Goal: Task Accomplishment & Management: Manage account settings

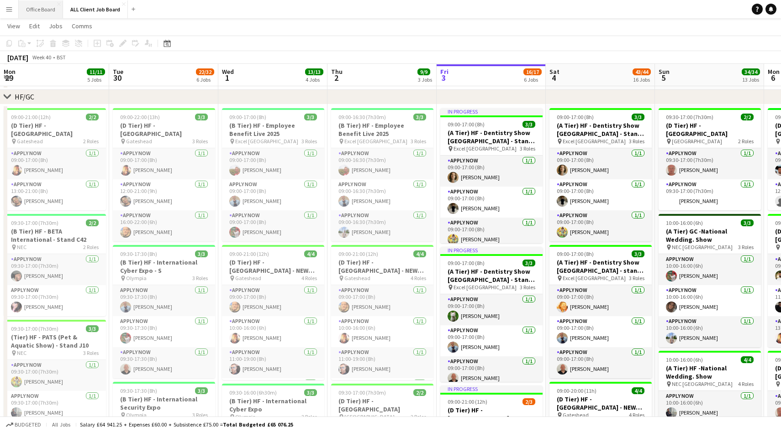
scroll to position [0, 355]
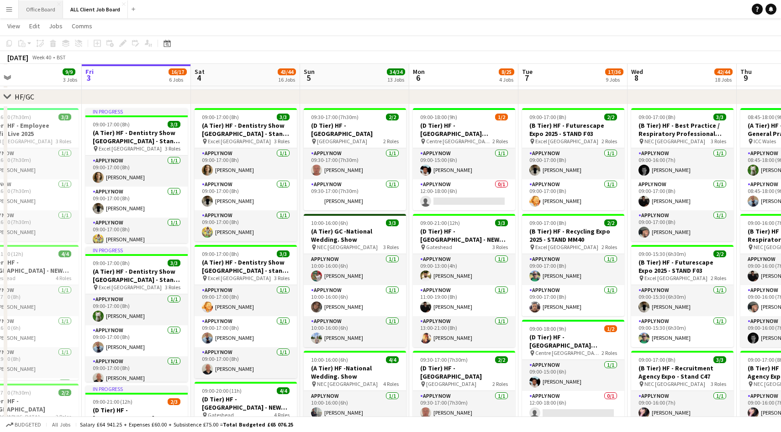
click at [38, 9] on button "Office Board Close" at bounding box center [41, 9] width 44 height 18
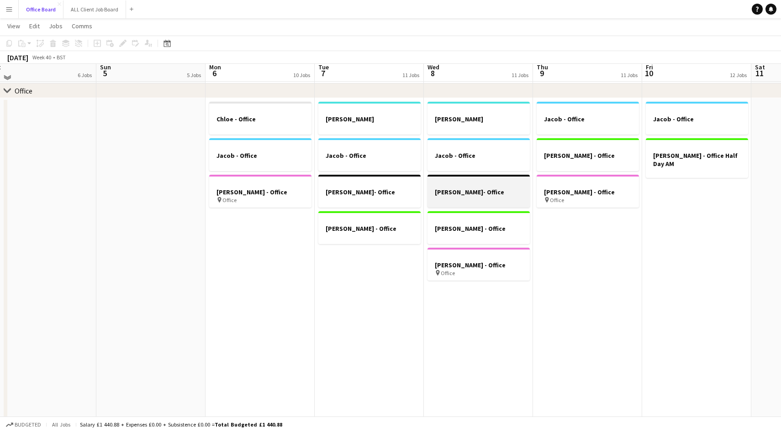
scroll to position [49, 0]
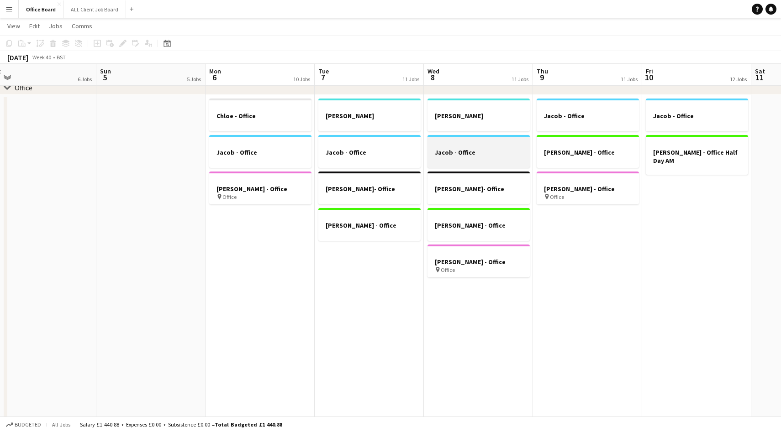
click at [471, 158] on div at bounding box center [478, 160] width 102 height 7
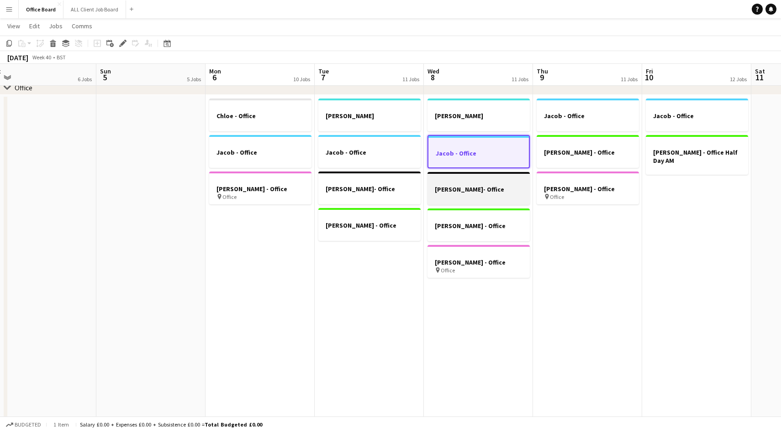
click at [474, 190] on h3 "[PERSON_NAME]- Office" at bounding box center [478, 189] width 102 height 8
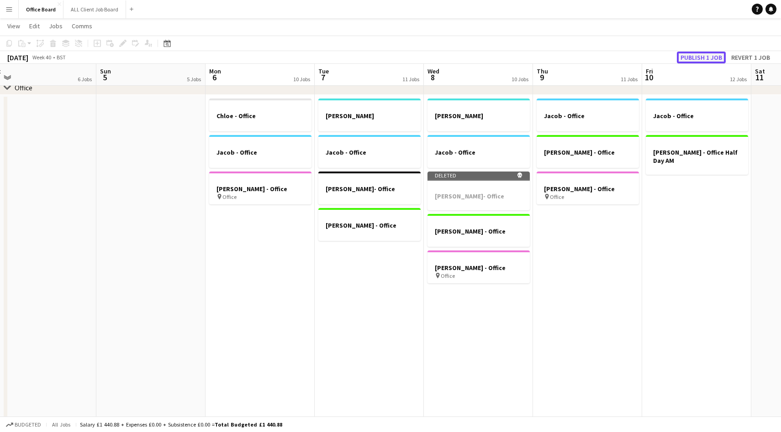
click at [701, 57] on button "Publish 1 job" at bounding box center [701, 58] width 49 height 12
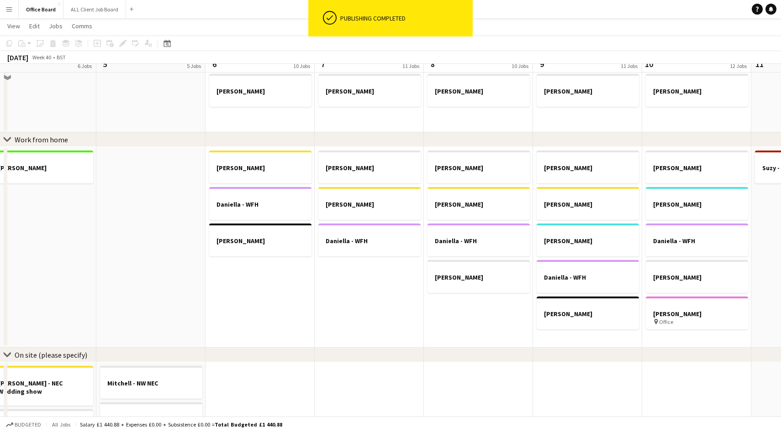
scroll to position [437, 0]
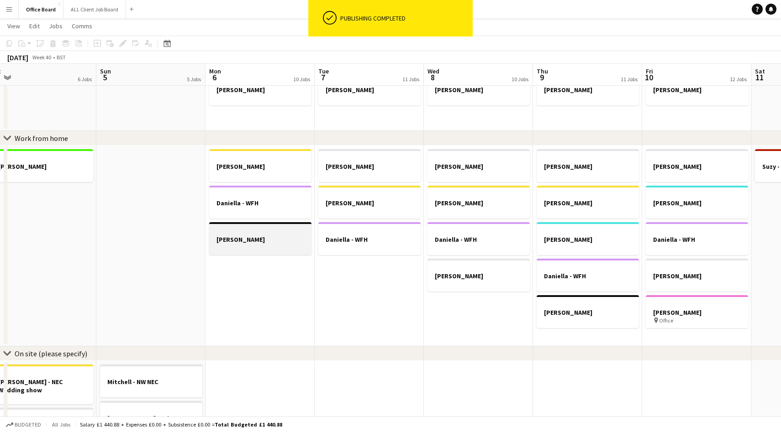
click at [259, 238] on h3 "[PERSON_NAME]" at bounding box center [260, 240] width 102 height 8
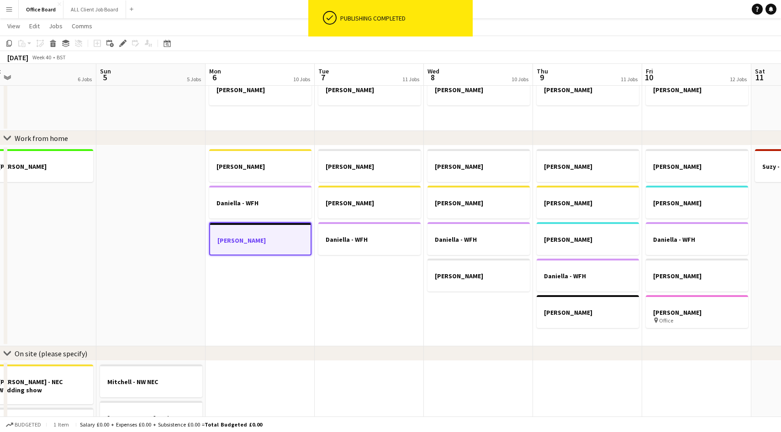
click at [466, 312] on app-date-cell "[PERSON_NAME] [PERSON_NAME] [PERSON_NAME] [PERSON_NAME]" at bounding box center [478, 246] width 109 height 201
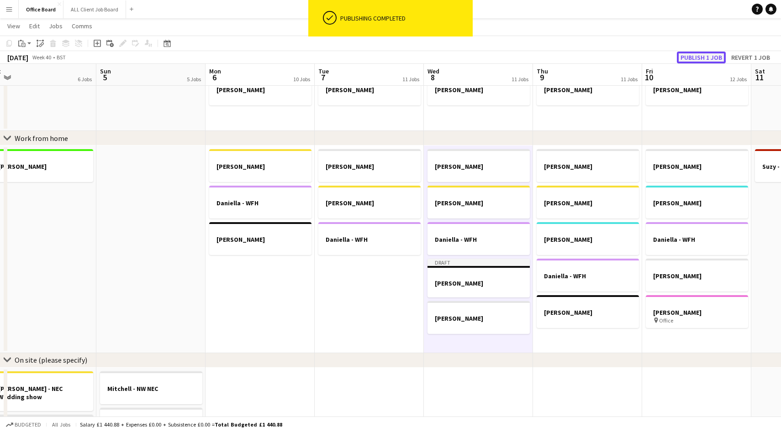
click at [691, 59] on button "Publish 1 job" at bounding box center [701, 58] width 49 height 12
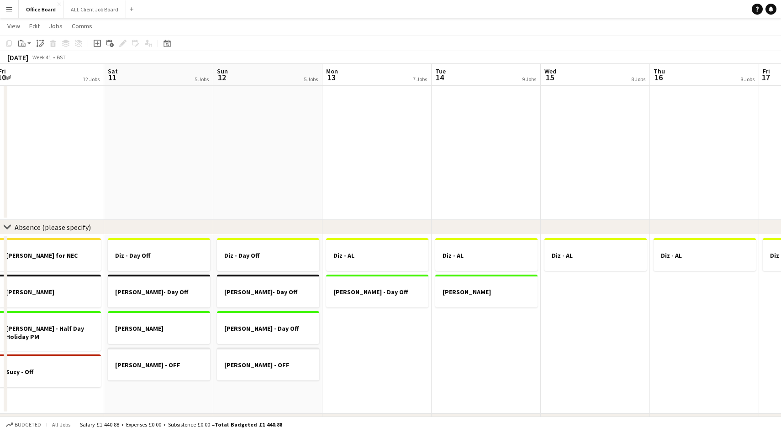
scroll to position [0, 219]
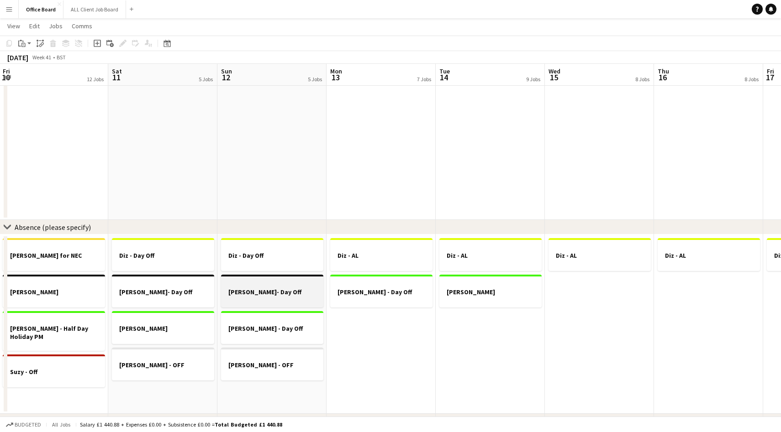
click at [278, 291] on h3 "[PERSON_NAME]- Day Off" at bounding box center [272, 292] width 102 height 8
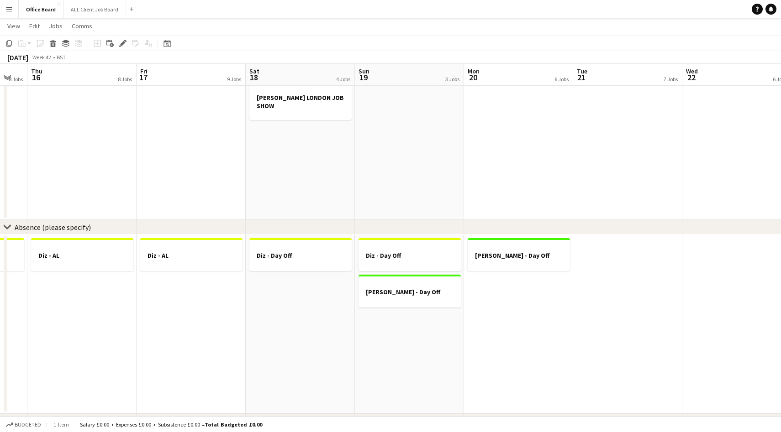
scroll to position [0, 340]
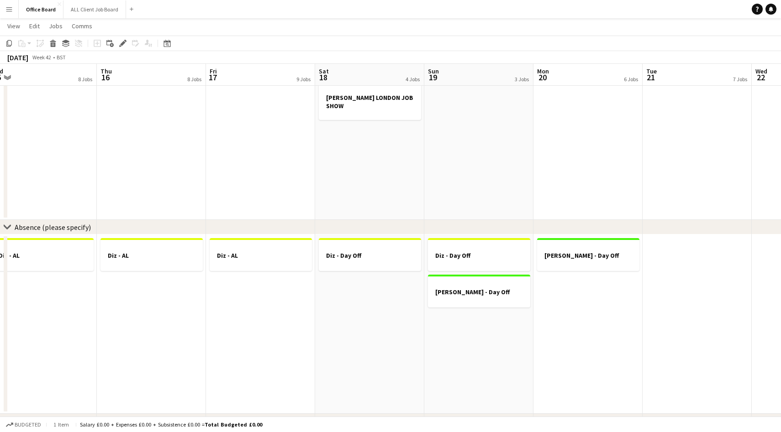
click at [370, 331] on app-date-cell "Diz - Day Off" at bounding box center [369, 324] width 109 height 179
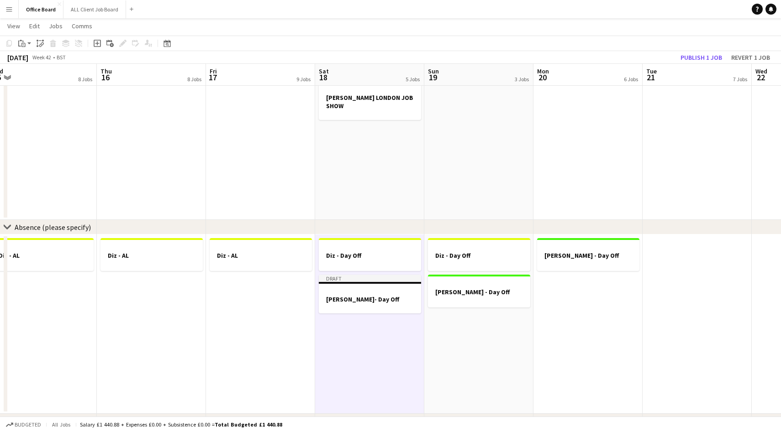
click at [486, 345] on app-date-cell "Diz - Day Off [PERSON_NAME] - Day Off" at bounding box center [478, 324] width 109 height 179
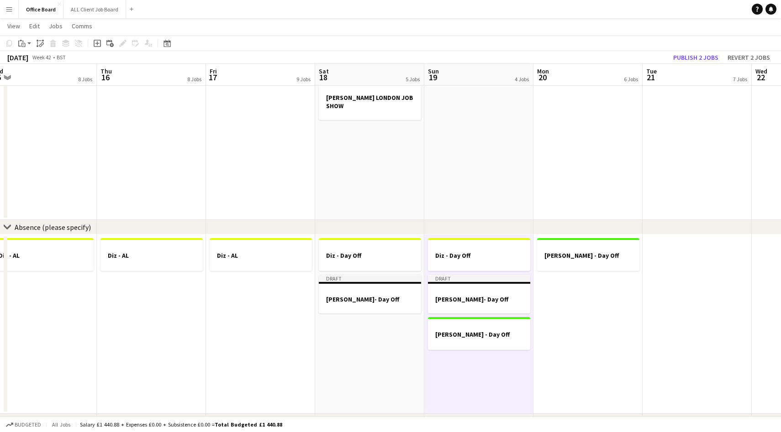
click at [572, 279] on app-date-cell "[PERSON_NAME] - Day Off" at bounding box center [587, 324] width 109 height 179
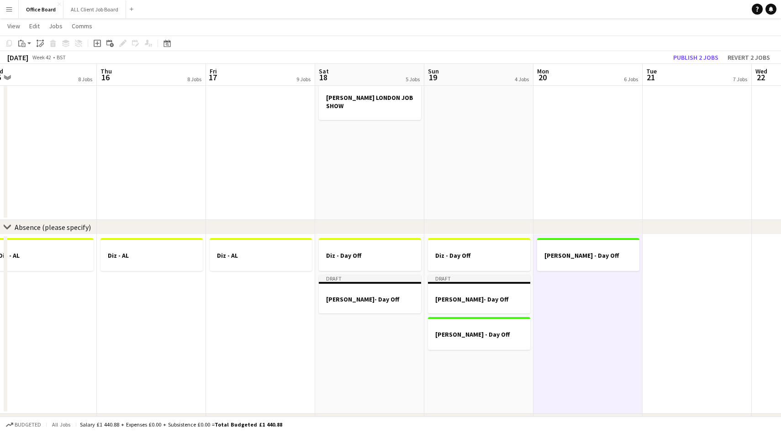
scroll to position [0, 268]
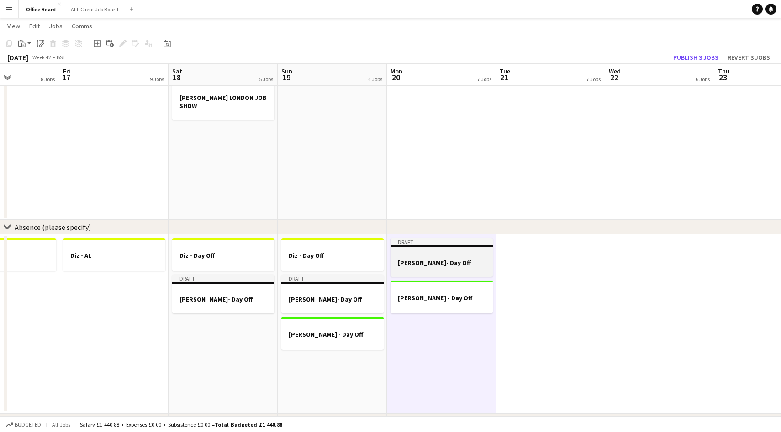
click at [445, 261] on h3 "[PERSON_NAME]- Day Off" at bounding box center [441, 263] width 102 height 8
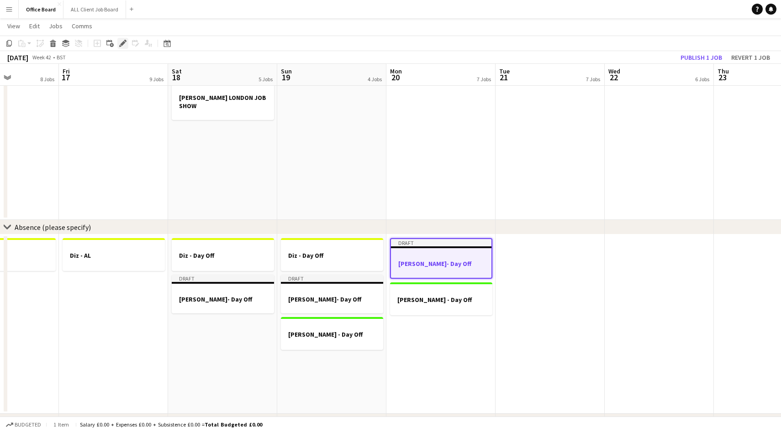
click at [117, 42] on div "Edit" at bounding box center [122, 43] width 11 height 11
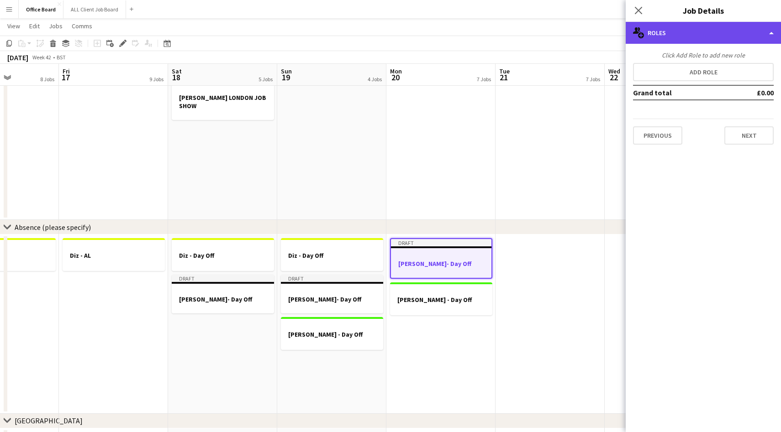
click at [699, 41] on div "multiple-users-add Roles" at bounding box center [703, 33] width 155 height 22
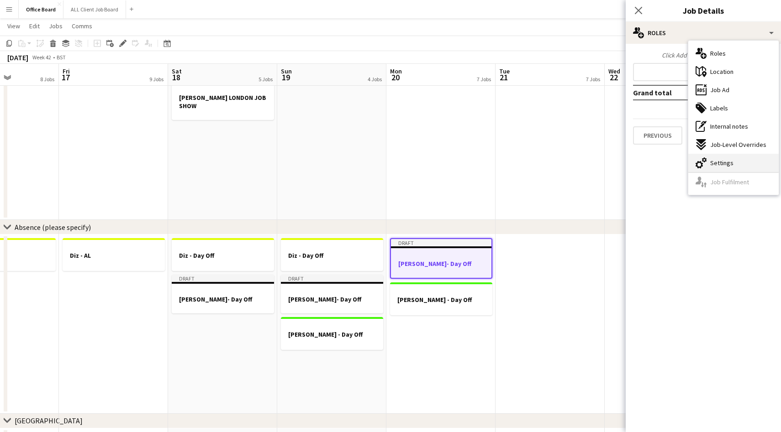
click at [728, 159] on span "Settings" at bounding box center [721, 163] width 23 height 8
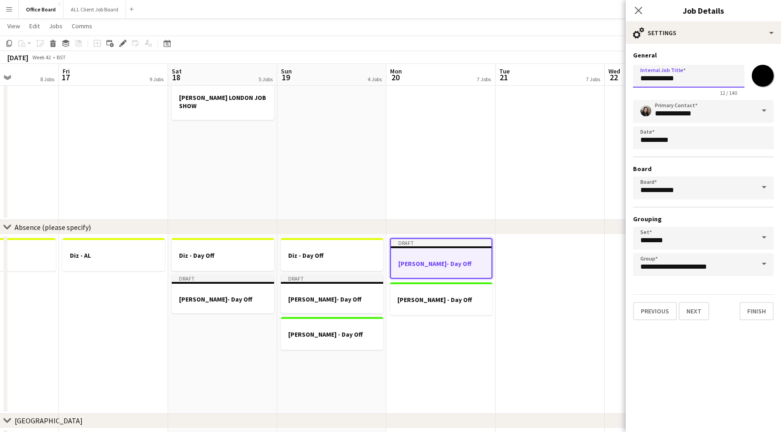
drag, startPoint x: 687, startPoint y: 77, endPoint x: 656, endPoint y: 78, distance: 30.6
click at [656, 78] on input "**********" at bounding box center [688, 76] width 111 height 23
type input "*******"
click at [642, 11] on icon "Close pop-in" at bounding box center [638, 10] width 9 height 9
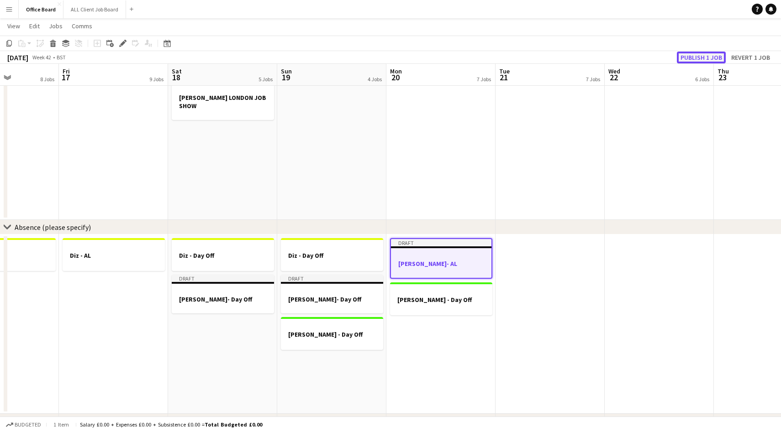
click at [711, 58] on button "Publish 1 job" at bounding box center [701, 58] width 49 height 12
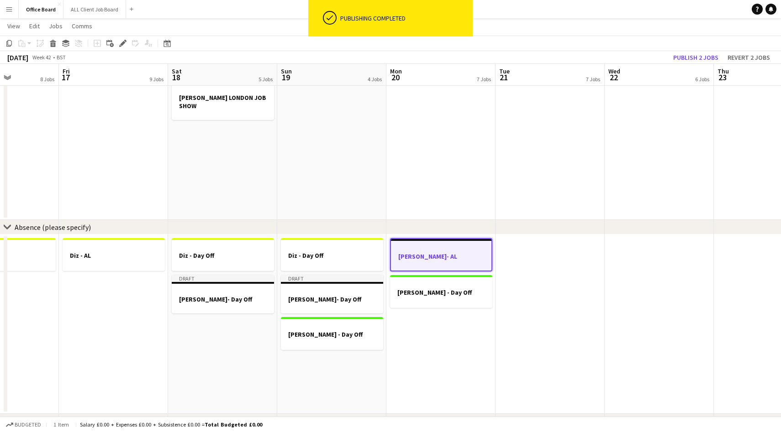
click at [504, 291] on app-date-cell at bounding box center [550, 324] width 109 height 179
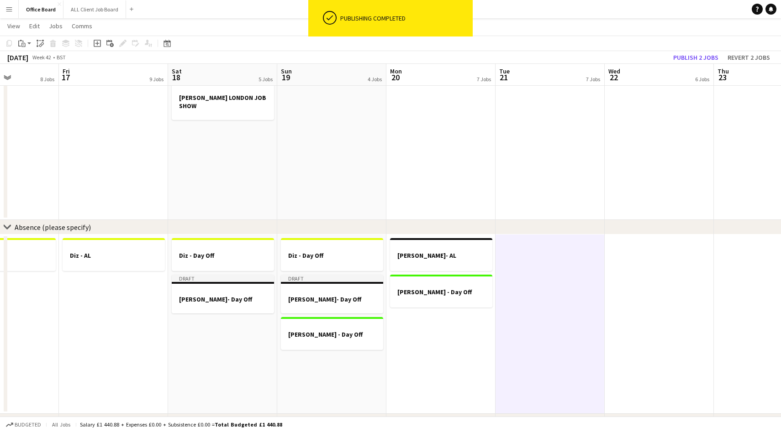
click at [504, 291] on app-date-cell at bounding box center [550, 324] width 109 height 179
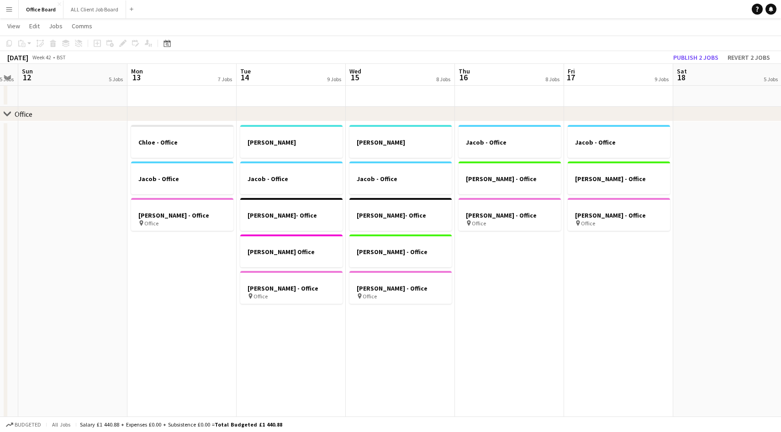
scroll to position [0, 196]
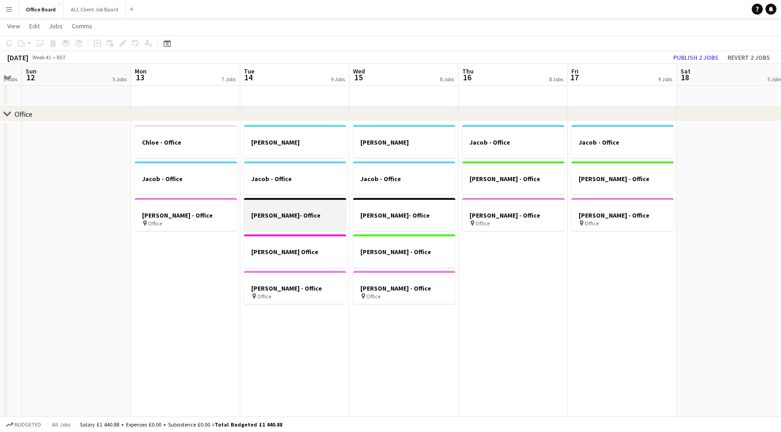
click at [306, 211] on app-job-card "[PERSON_NAME]- Office" at bounding box center [295, 214] width 102 height 33
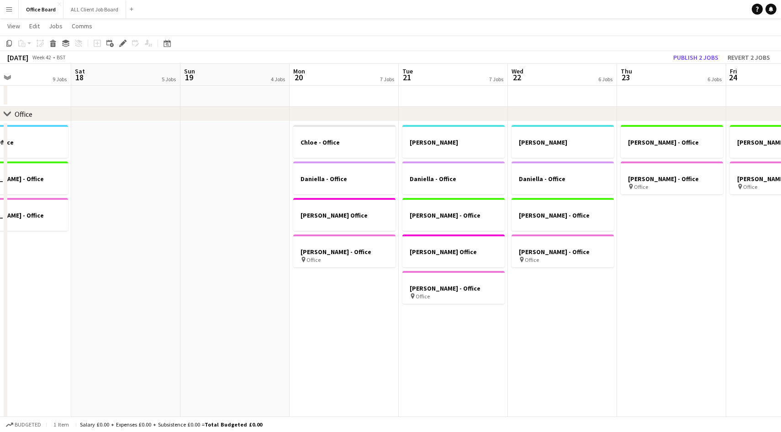
click at [463, 355] on app-date-cell "[PERSON_NAME] [PERSON_NAME] - Office [PERSON_NAME] - Office [PERSON_NAME] Offic…" at bounding box center [453, 294] width 109 height 347
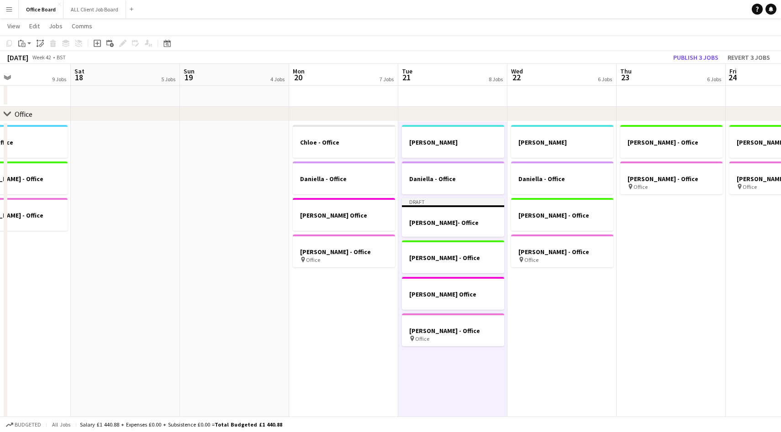
click at [558, 314] on app-date-cell "[PERSON_NAME] [PERSON_NAME] - Office [PERSON_NAME] - Office [PERSON_NAME] - Off…" at bounding box center [561, 294] width 109 height 347
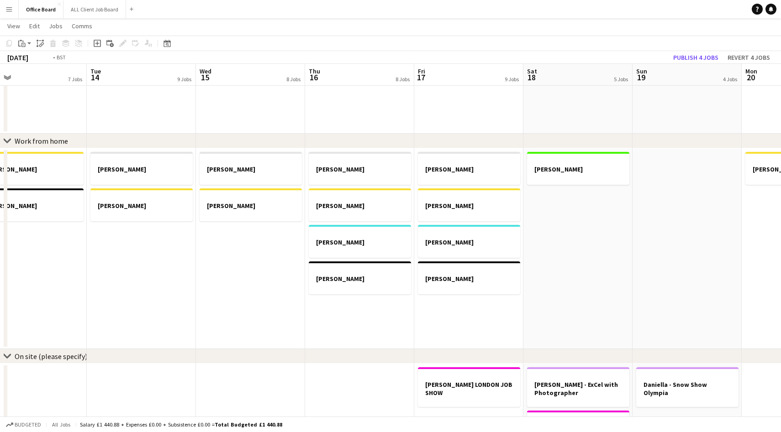
scroll to position [0, 212]
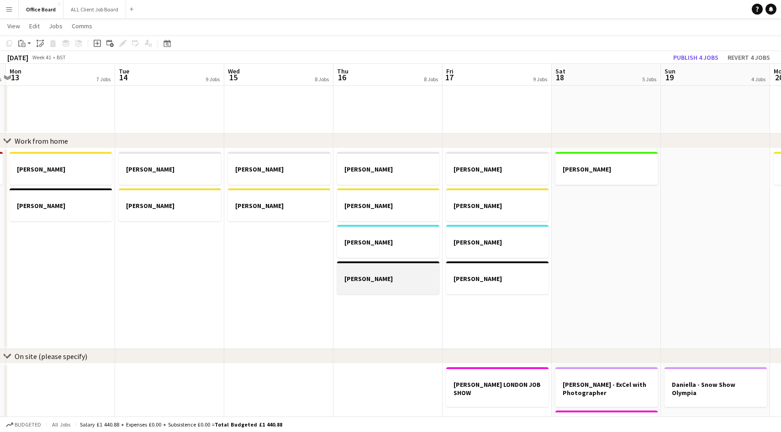
click at [370, 271] on div at bounding box center [388, 270] width 102 height 7
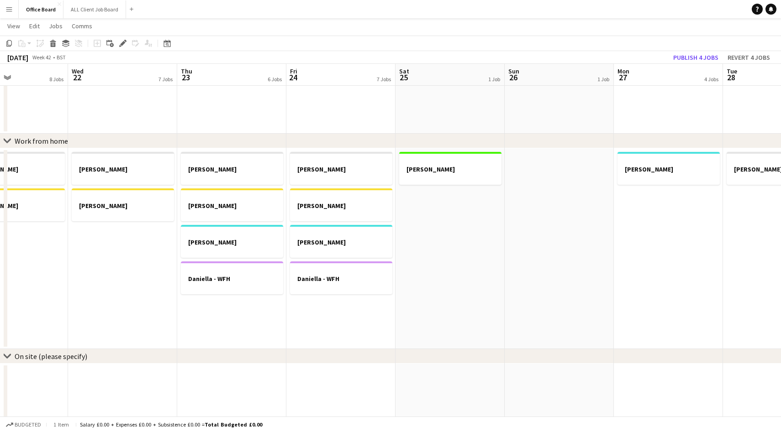
scroll to position [0, 259]
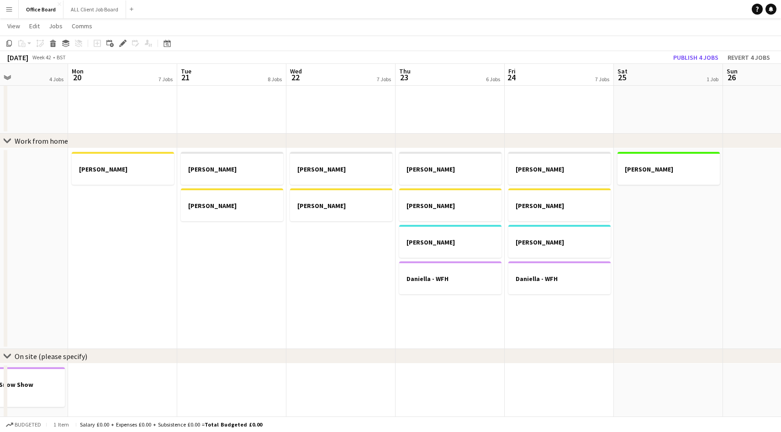
click at [484, 321] on app-date-cell "[PERSON_NAME] [PERSON_NAME] [PERSON_NAME] [PERSON_NAME] - WFH" at bounding box center [449, 248] width 109 height 201
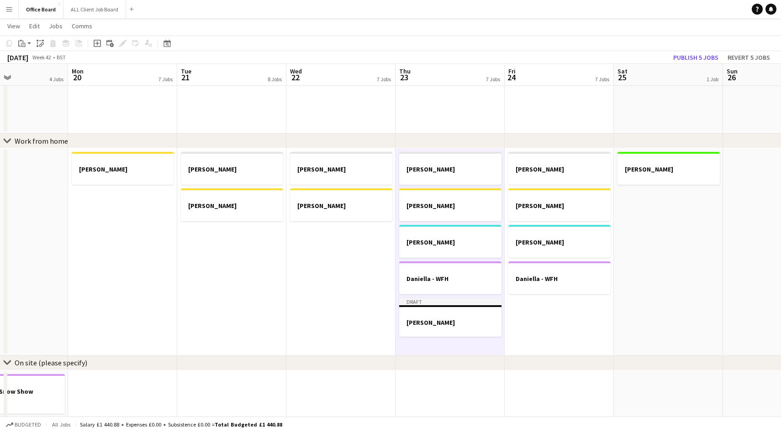
click at [559, 323] on app-date-cell "[PERSON_NAME] [PERSON_NAME] [PERSON_NAME] [PERSON_NAME] - WFH" at bounding box center [559, 251] width 109 height 207
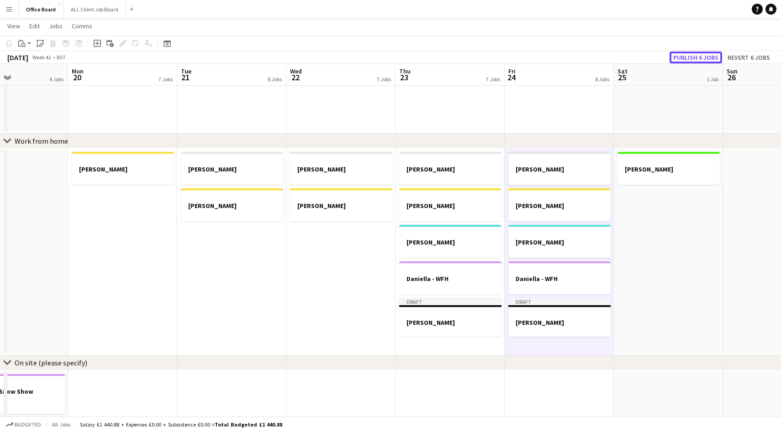
click at [681, 54] on button "Publish 6 jobs" at bounding box center [696, 58] width 53 height 12
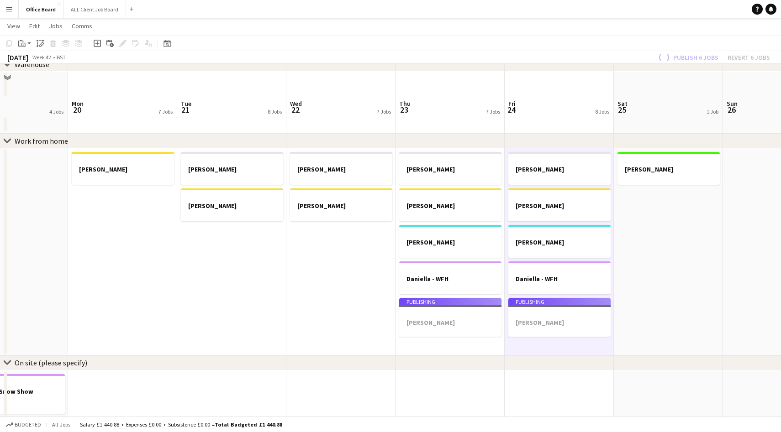
scroll to position [749, 0]
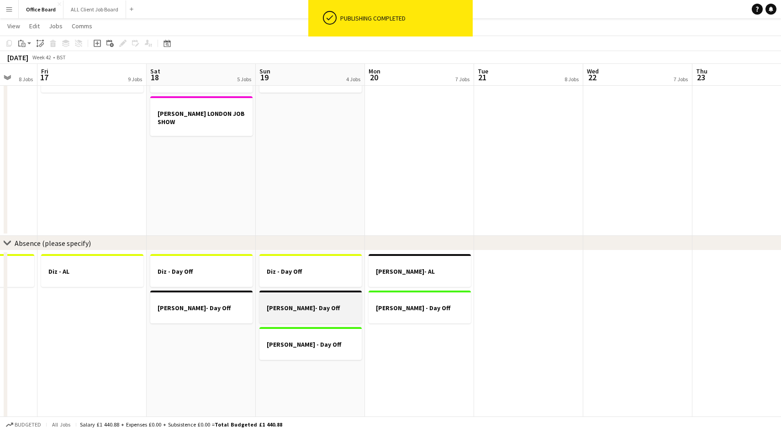
click at [286, 307] on h3 "[PERSON_NAME]- Day Off" at bounding box center [310, 308] width 102 height 8
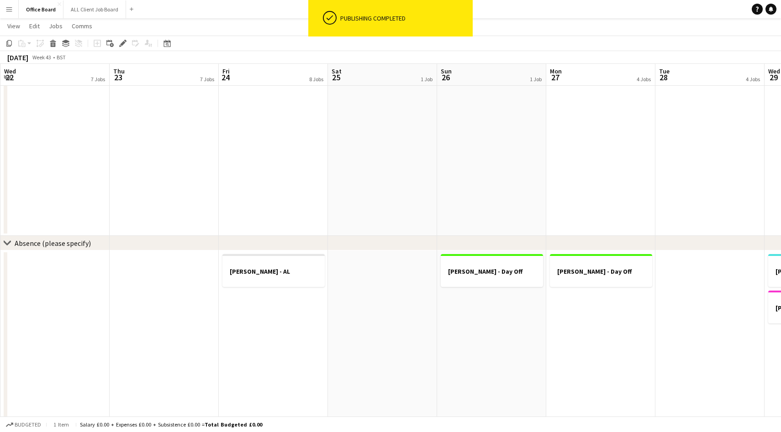
click at [405, 309] on app-date-cell at bounding box center [382, 340] width 109 height 179
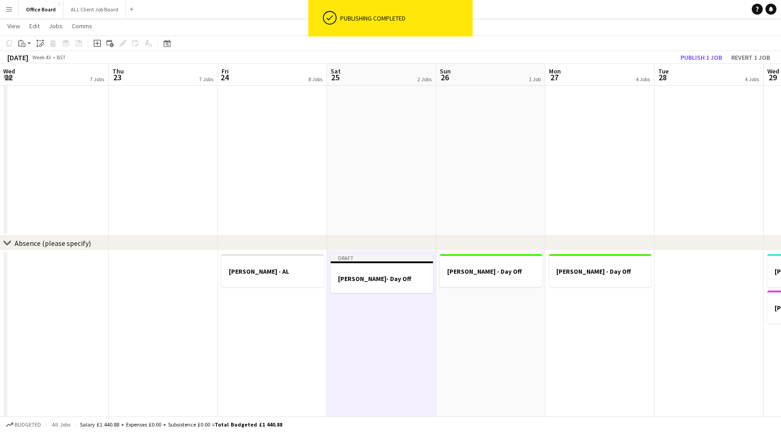
click at [477, 321] on app-date-cell "[PERSON_NAME] - Day Off" at bounding box center [490, 340] width 109 height 179
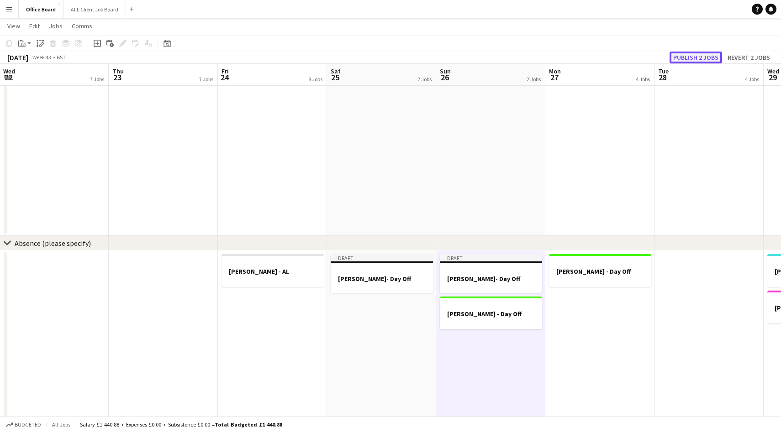
click at [686, 61] on button "Publish 2 jobs" at bounding box center [696, 58] width 53 height 12
